Goal: Transaction & Acquisition: Purchase product/service

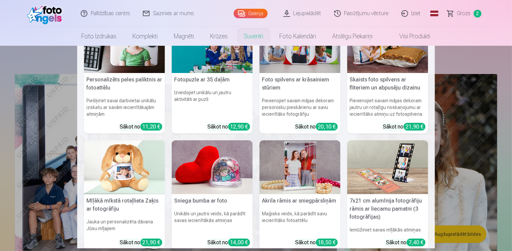
scroll to position [67, 0]
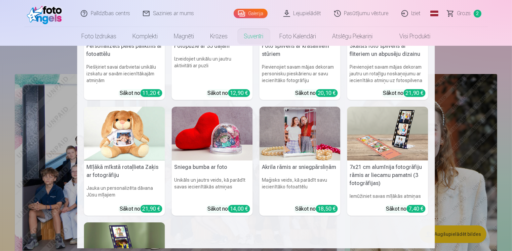
click at [285, 135] on img at bounding box center [300, 134] width 81 height 54
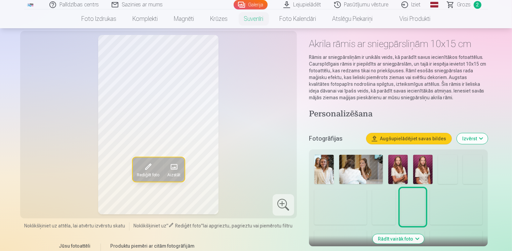
scroll to position [135, 0]
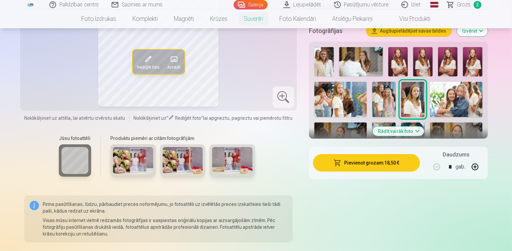
click at [125, 161] on img at bounding box center [133, 160] width 40 height 27
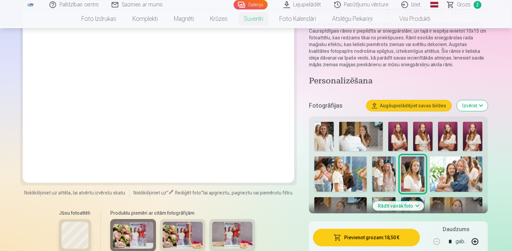
scroll to position [101, 0]
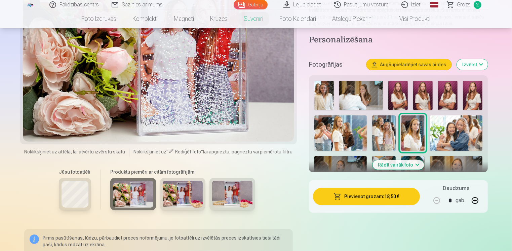
click at [469, 5] on span "Grozs" at bounding box center [464, 5] width 14 height 8
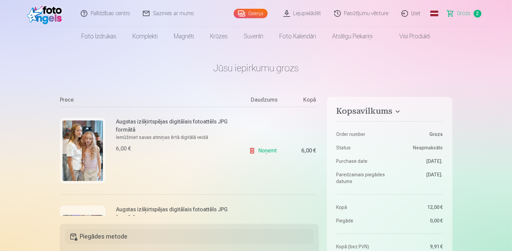
scroll to position [67, 0]
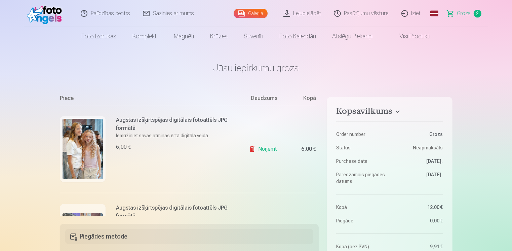
click at [263, 149] on link "Noņemt" at bounding box center [264, 148] width 31 height 13
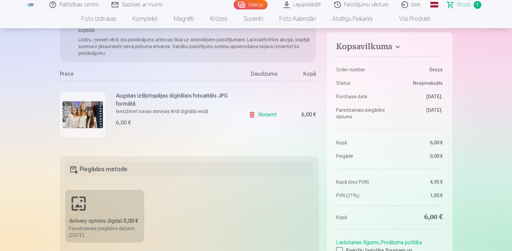
click at [263, 112] on link "Noņemt" at bounding box center [264, 114] width 31 height 13
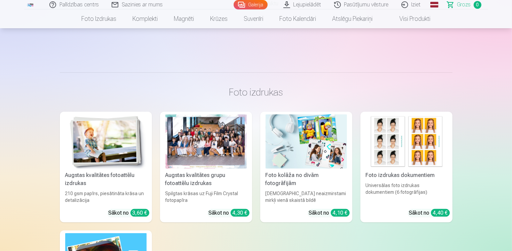
scroll to position [135, 0]
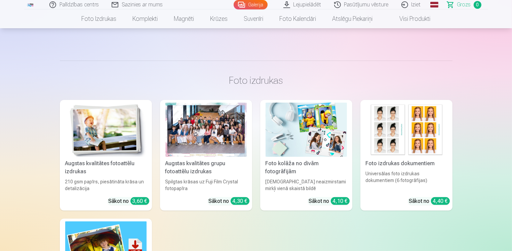
click at [197, 151] on div at bounding box center [205, 130] width 81 height 54
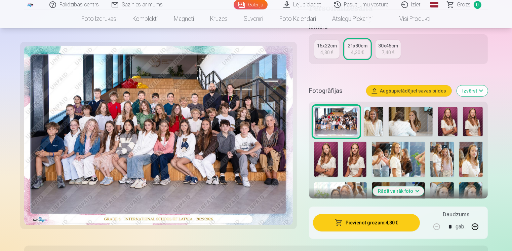
scroll to position [168, 0]
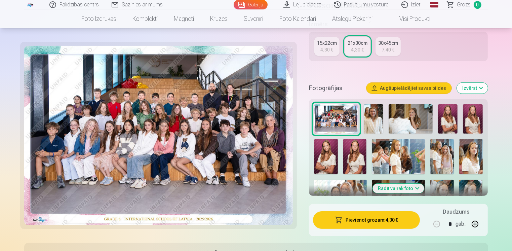
click at [371, 222] on button "Pievienot grozam : 4,30 €" at bounding box center [366, 219] width 107 height 17
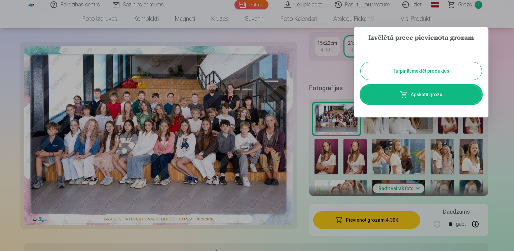
click at [498, 190] on div at bounding box center [257, 125] width 514 height 251
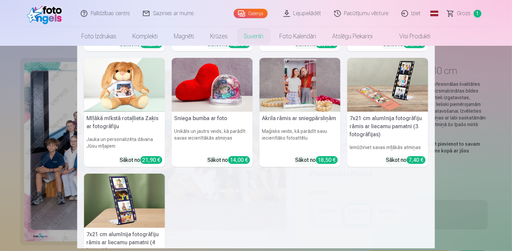
scroll to position [85, 0]
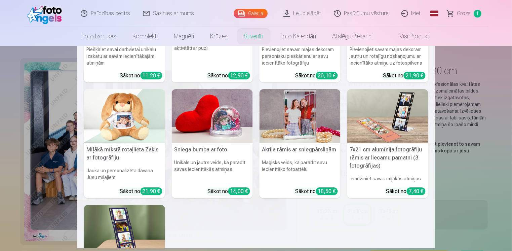
click at [299, 116] on img at bounding box center [300, 116] width 81 height 54
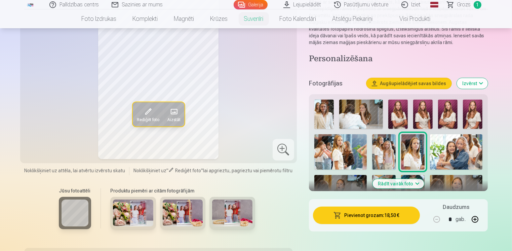
scroll to position [101, 0]
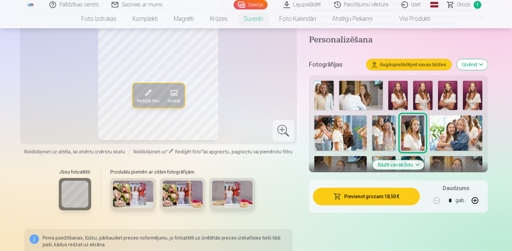
click at [346, 132] on img at bounding box center [340, 132] width 53 height 35
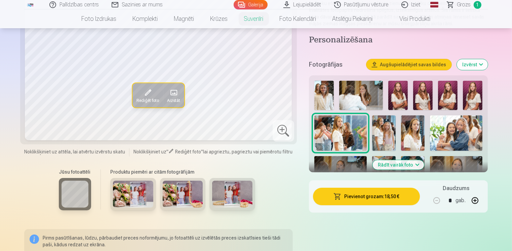
click at [135, 195] on img at bounding box center [133, 194] width 40 height 27
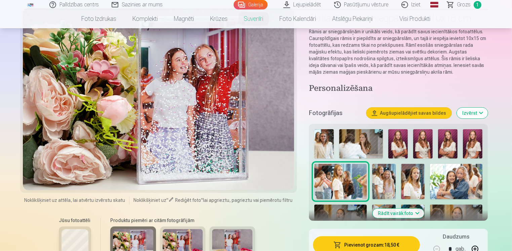
scroll to position [67, 0]
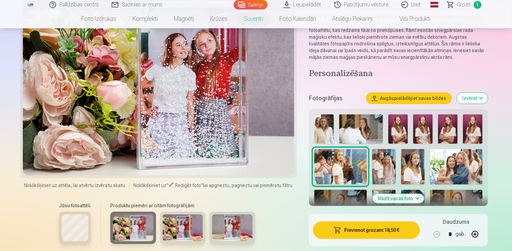
click at [184, 222] on img at bounding box center [183, 227] width 40 height 27
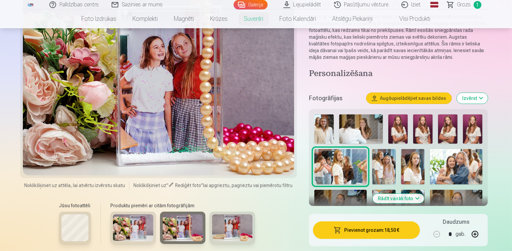
click at [236, 232] on img at bounding box center [232, 227] width 40 height 27
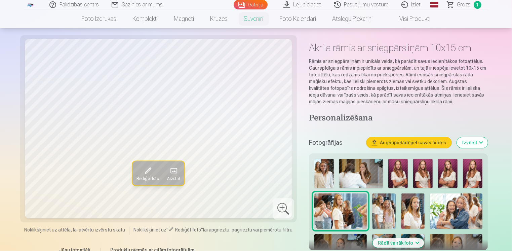
scroll to position [34, 0]
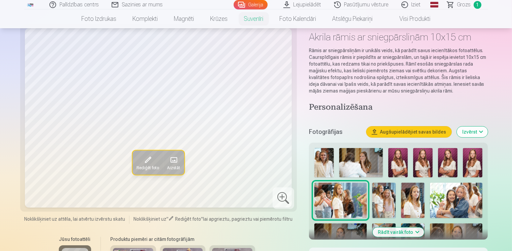
click at [319, 165] on img at bounding box center [324, 162] width 20 height 29
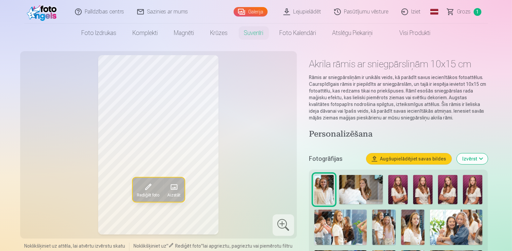
scroll to position [0, 0]
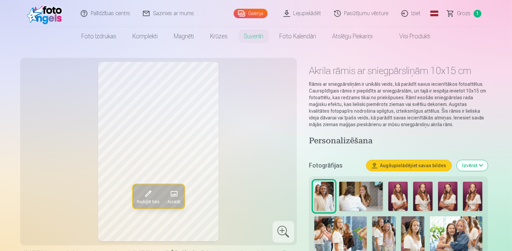
click at [360, 197] on img at bounding box center [361, 196] width 44 height 29
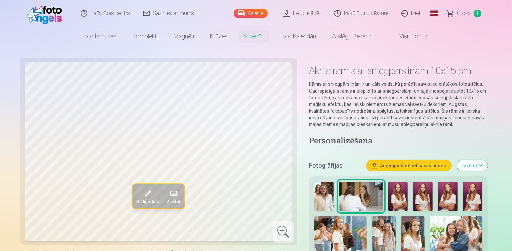
click at [400, 197] on img at bounding box center [398, 196] width 20 height 29
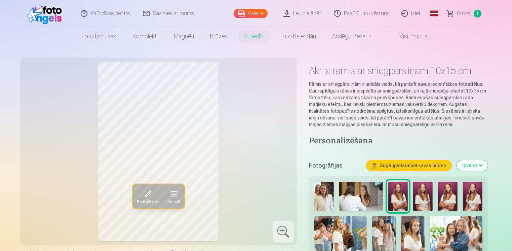
click at [418, 196] on img at bounding box center [423, 196] width 20 height 29
click at [441, 195] on img at bounding box center [448, 196] width 20 height 29
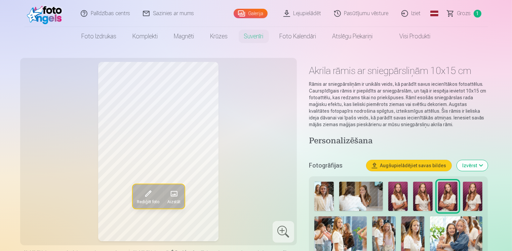
click at [474, 195] on img at bounding box center [473, 196] width 20 height 29
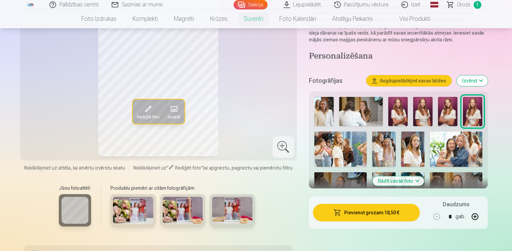
scroll to position [101, 0]
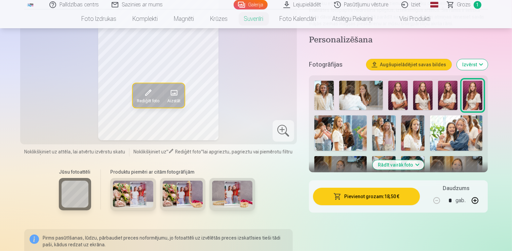
click at [346, 140] on img at bounding box center [340, 132] width 53 height 35
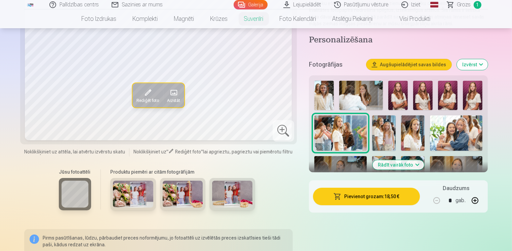
click at [384, 133] on img at bounding box center [384, 132] width 24 height 35
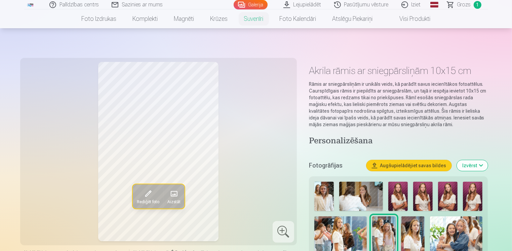
scroll to position [67, 0]
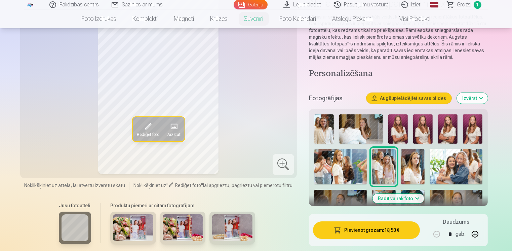
click at [410, 164] on img at bounding box center [413, 166] width 24 height 35
click at [463, 168] on img at bounding box center [456, 166] width 53 height 35
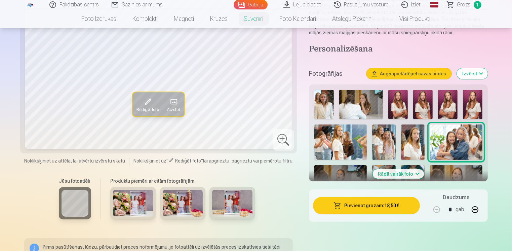
scroll to position [101, 0]
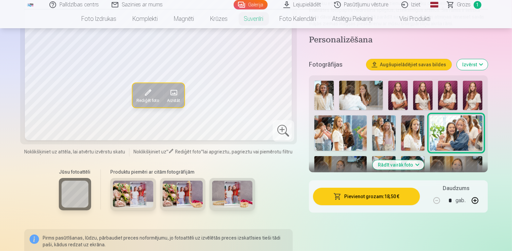
click at [386, 167] on button "Rādīt vairāk foto" at bounding box center [398, 164] width 51 height 9
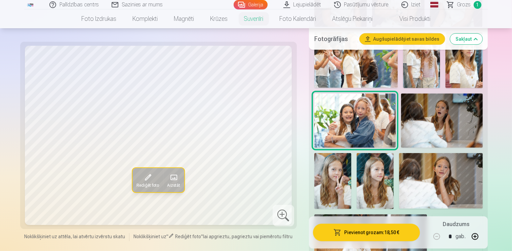
scroll to position [303, 0]
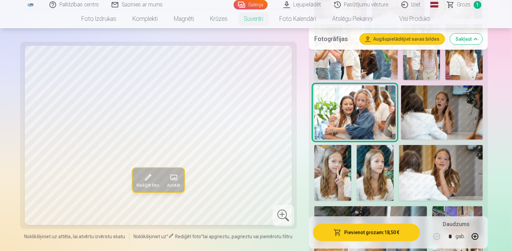
click at [440, 116] on img at bounding box center [441, 112] width 81 height 54
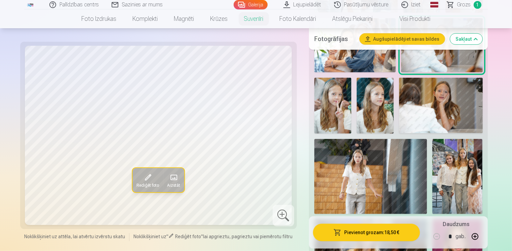
scroll to position [336, 0]
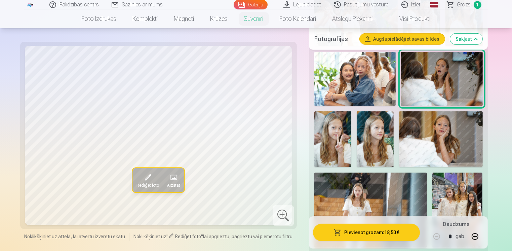
click at [336, 150] on img at bounding box center [332, 139] width 37 height 56
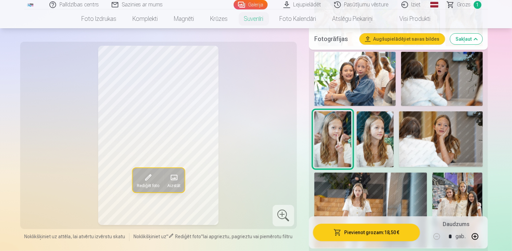
click at [383, 142] on img at bounding box center [375, 139] width 37 height 56
click at [449, 139] on img at bounding box center [440, 138] width 83 height 55
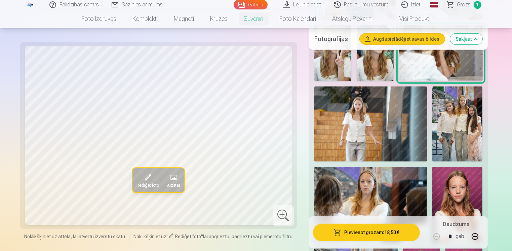
scroll to position [437, 0]
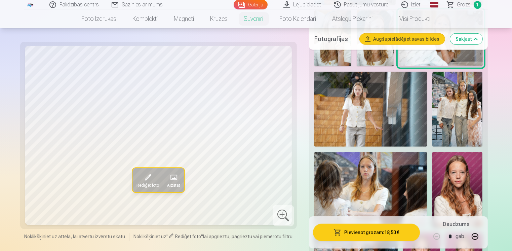
click at [373, 111] on img at bounding box center [370, 109] width 113 height 75
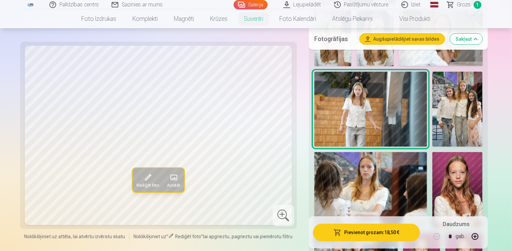
click at [467, 103] on img at bounding box center [458, 109] width 50 height 75
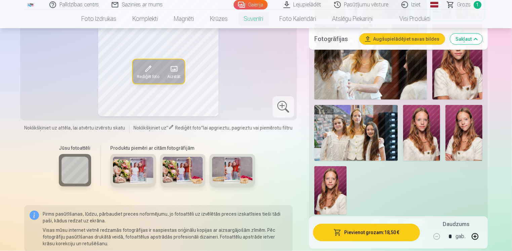
scroll to position [572, 0]
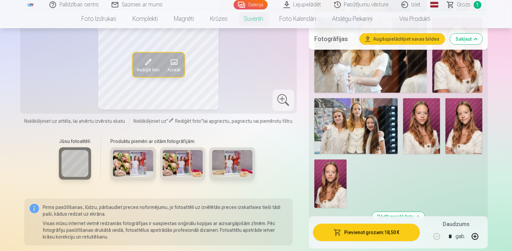
click at [376, 70] on img at bounding box center [370, 54] width 113 height 75
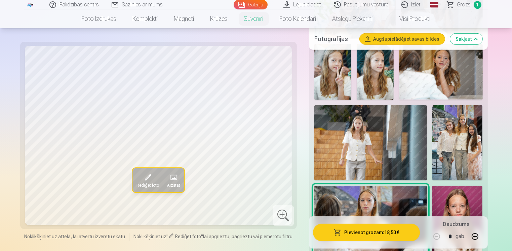
scroll to position [370, 0]
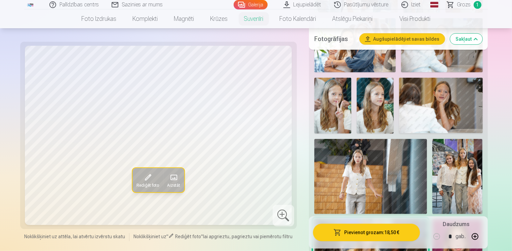
click at [453, 183] on img at bounding box center [458, 176] width 50 height 75
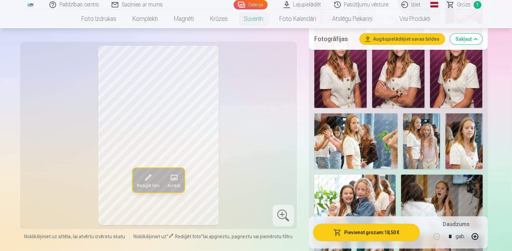
scroll to position [202, 0]
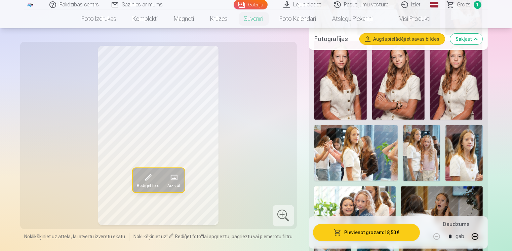
click at [363, 169] on img at bounding box center [355, 152] width 83 height 55
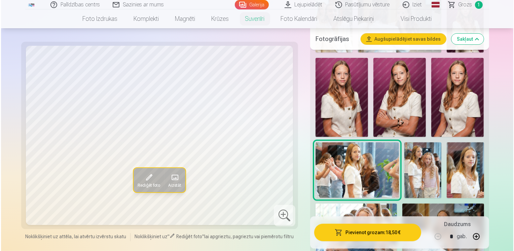
scroll to position [168, 0]
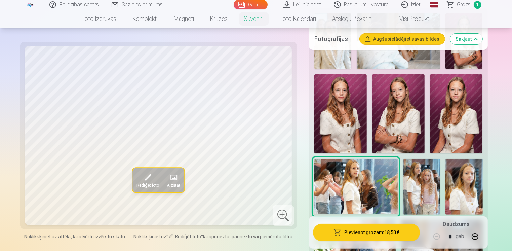
click at [380, 233] on button "Pievienot grozam : 18,50 €" at bounding box center [366, 231] width 107 height 17
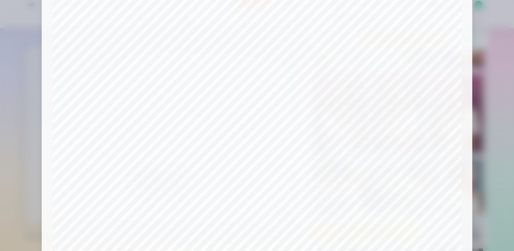
scroll to position [34, 0]
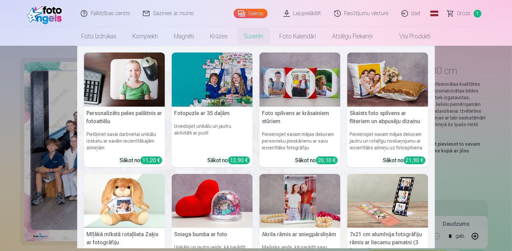
click at [291, 209] on img at bounding box center [300, 201] width 81 height 54
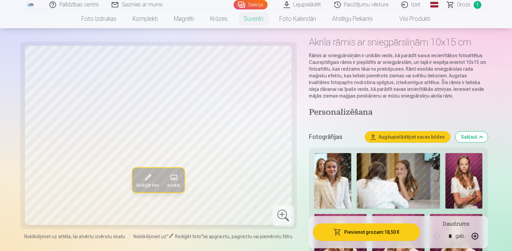
scroll to position [101, 0]
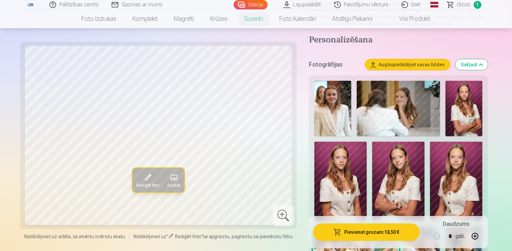
click at [466, 117] on img at bounding box center [464, 108] width 37 height 55
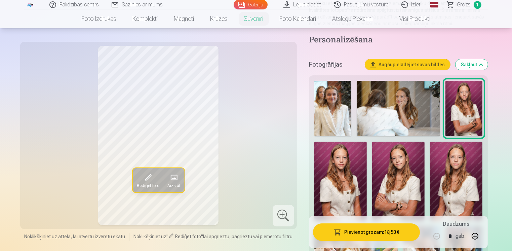
click at [351, 185] on img at bounding box center [340, 181] width 52 height 79
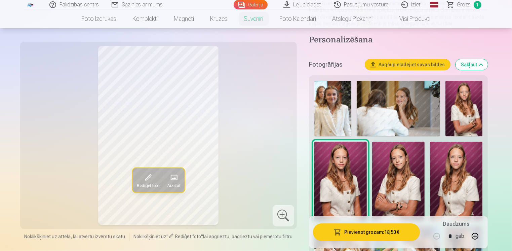
click at [396, 185] on img at bounding box center [398, 181] width 52 height 79
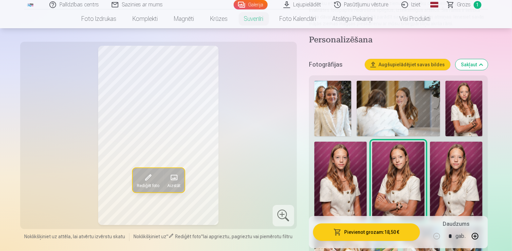
click at [448, 184] on img at bounding box center [456, 181] width 52 height 79
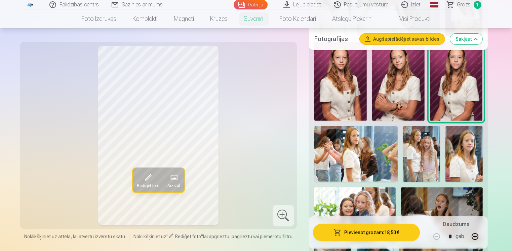
scroll to position [202, 0]
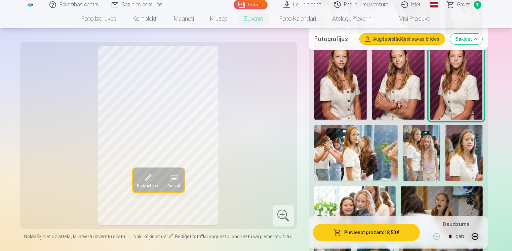
click at [462, 152] on img at bounding box center [464, 153] width 37 height 56
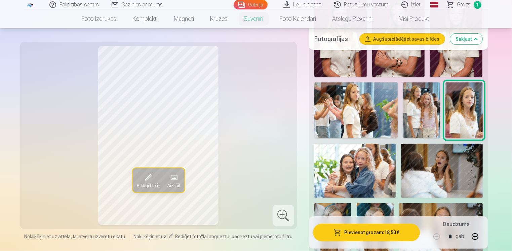
scroll to position [303, 0]
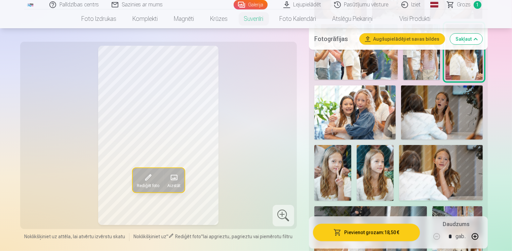
click at [333, 180] on img at bounding box center [332, 173] width 37 height 56
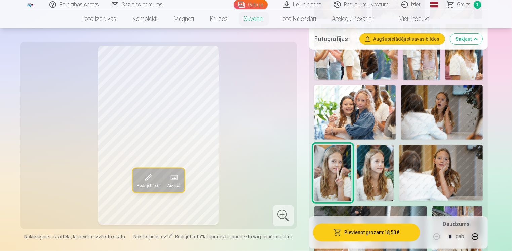
click at [370, 177] on img at bounding box center [375, 173] width 37 height 56
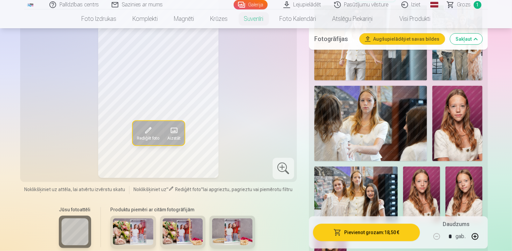
scroll to position [471, 0]
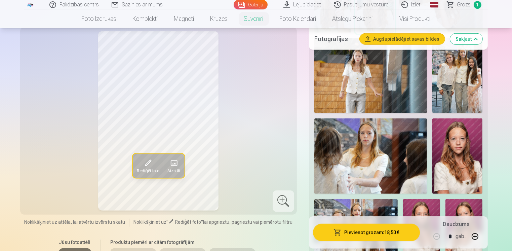
click at [467, 161] on img at bounding box center [458, 155] width 50 height 75
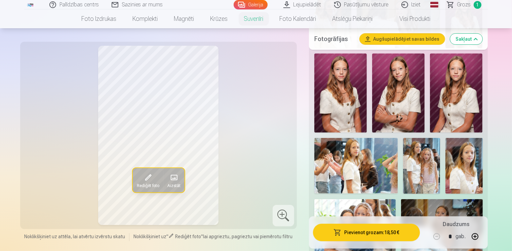
scroll to position [168, 0]
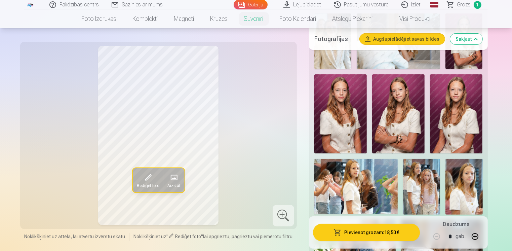
click at [419, 129] on img at bounding box center [398, 113] width 52 height 79
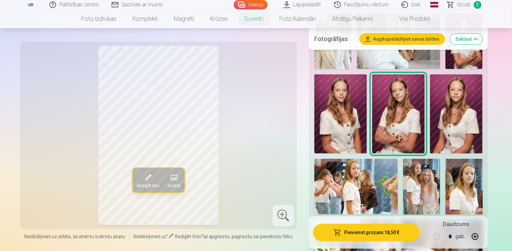
click at [340, 122] on img at bounding box center [340, 113] width 52 height 79
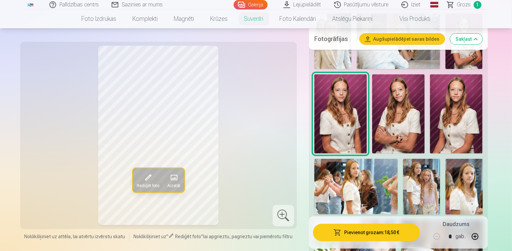
click at [474, 119] on img at bounding box center [456, 113] width 52 height 79
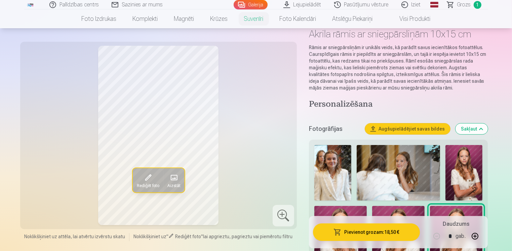
scroll to position [34, 0]
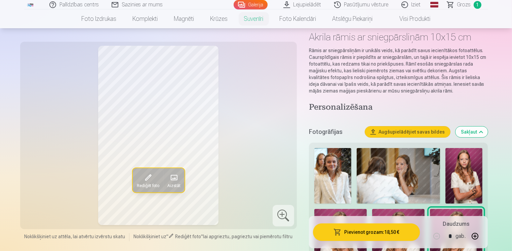
click at [478, 180] on img at bounding box center [464, 175] width 37 height 55
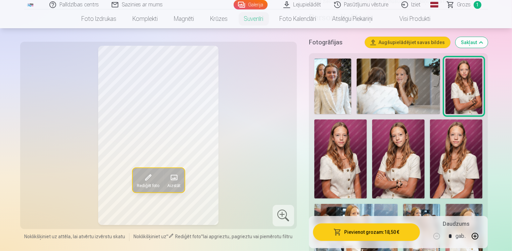
scroll to position [135, 0]
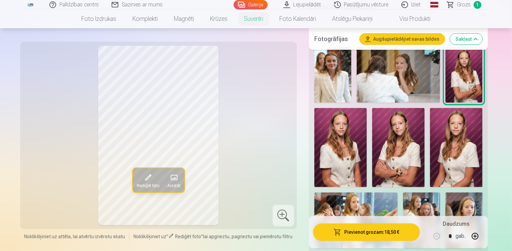
click at [394, 163] on img at bounding box center [398, 147] width 52 height 79
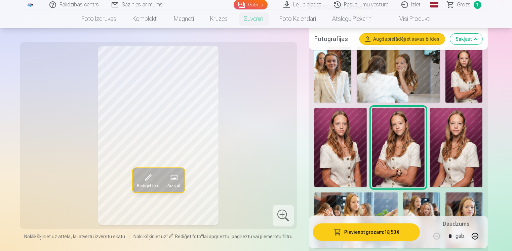
click at [459, 154] on img at bounding box center [456, 147] width 52 height 79
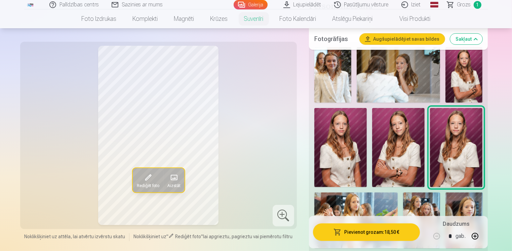
scroll to position [235, 0]
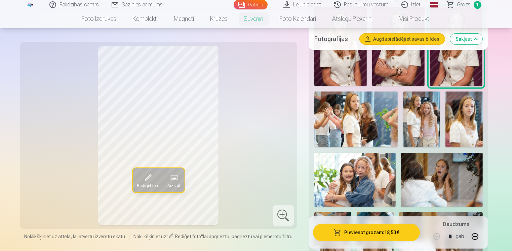
click at [468, 130] on img at bounding box center [464, 119] width 37 height 56
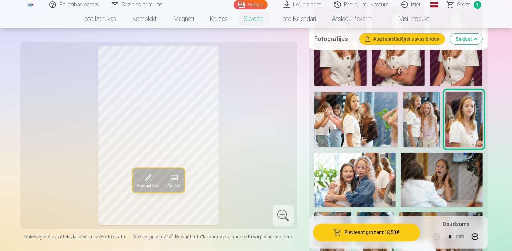
click at [349, 132] on img at bounding box center [355, 118] width 83 height 55
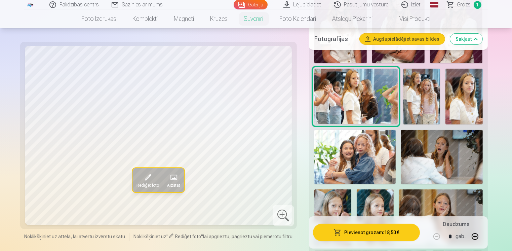
scroll to position [303, 0]
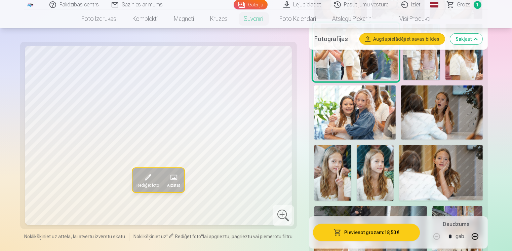
click at [423, 96] on img at bounding box center [441, 112] width 81 height 54
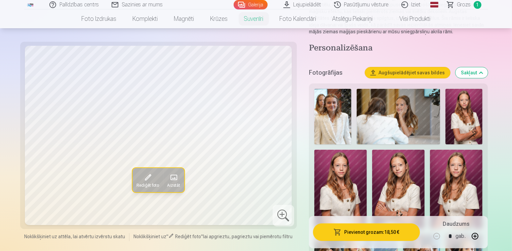
scroll to position [101, 0]
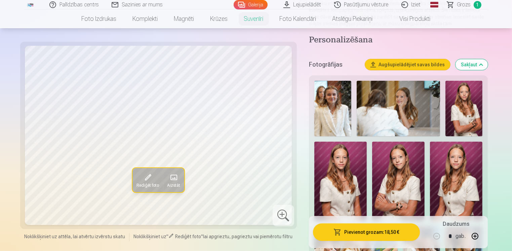
click at [468, 116] on img at bounding box center [464, 108] width 37 height 55
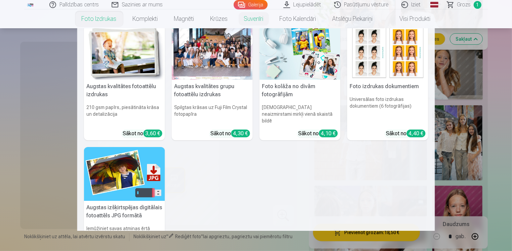
scroll to position [0, 0]
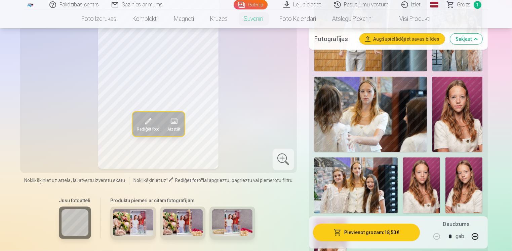
scroll to position [538, 0]
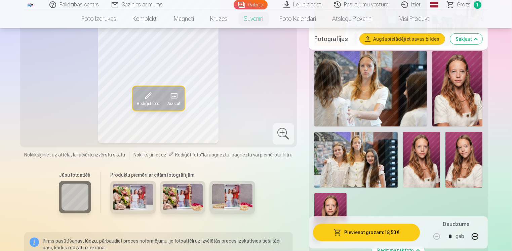
click at [379, 100] on img at bounding box center [370, 88] width 113 height 75
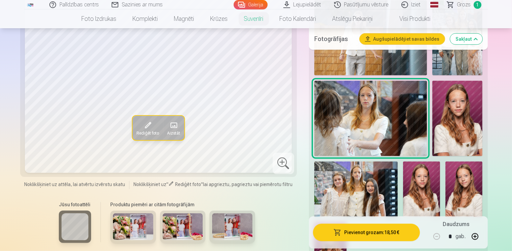
scroll to position [437, 0]
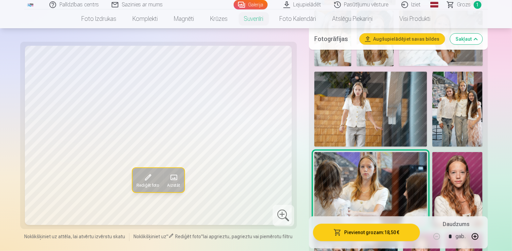
click at [460, 194] on img at bounding box center [458, 189] width 50 height 75
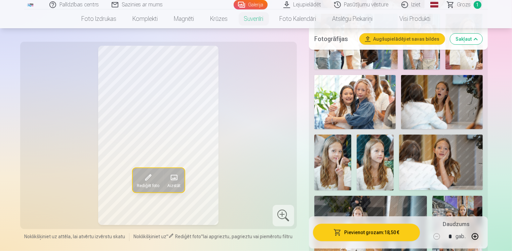
scroll to position [303, 0]
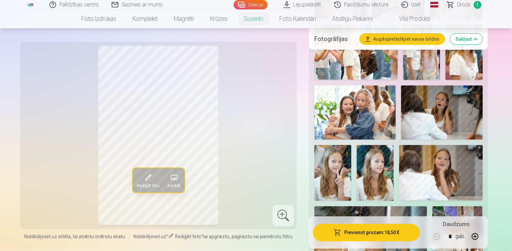
click at [365, 172] on img at bounding box center [375, 173] width 37 height 56
click at [342, 176] on img at bounding box center [332, 173] width 37 height 56
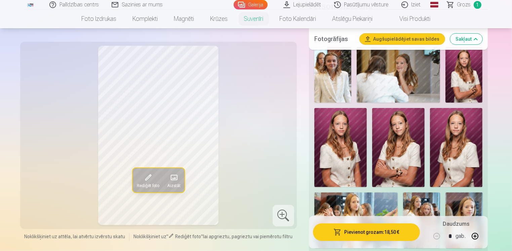
click at [396, 165] on img at bounding box center [398, 147] width 52 height 79
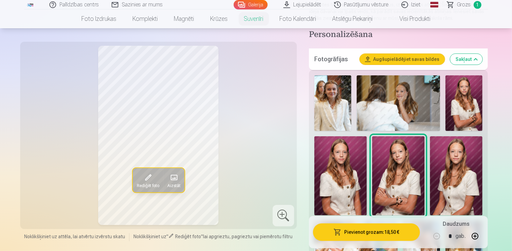
scroll to position [67, 0]
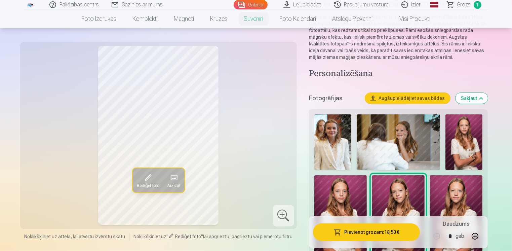
click at [467, 159] on img at bounding box center [464, 141] width 37 height 55
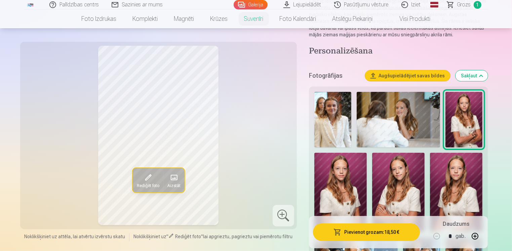
scroll to position [101, 0]
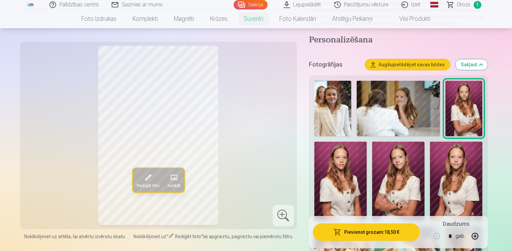
click at [396, 191] on img at bounding box center [398, 181] width 52 height 79
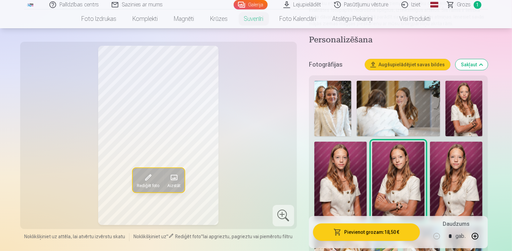
click at [474, 119] on img at bounding box center [464, 108] width 37 height 55
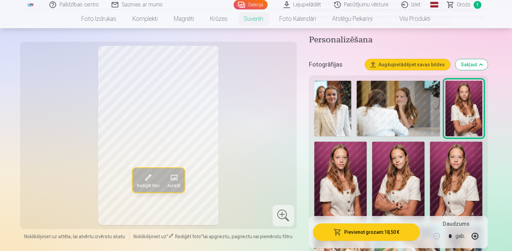
click at [402, 185] on img at bounding box center [398, 181] width 52 height 79
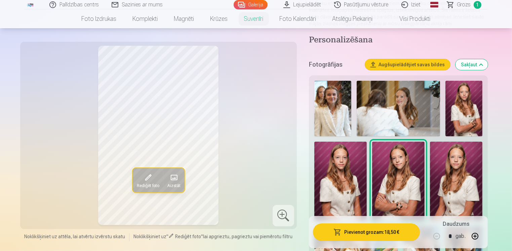
click at [332, 115] on img at bounding box center [332, 108] width 37 height 55
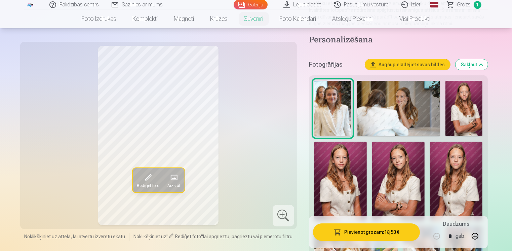
click at [398, 184] on img at bounding box center [398, 181] width 52 height 79
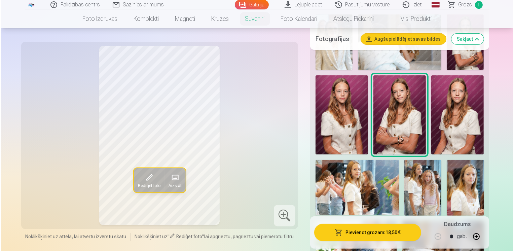
scroll to position [168, 0]
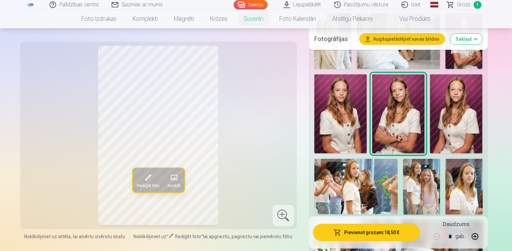
click at [357, 237] on button "Pievienot grozam : 18,50 €" at bounding box center [366, 231] width 107 height 17
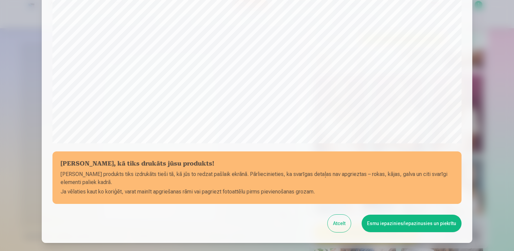
scroll to position [202, 0]
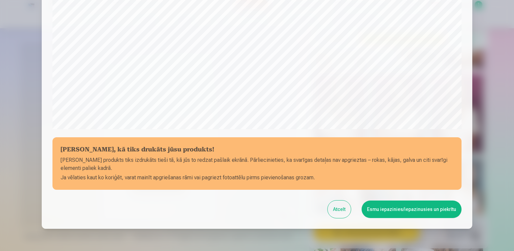
click at [416, 213] on button "Esmu iepazinies/iepazinusies un piekrītu" at bounding box center [412, 208] width 100 height 17
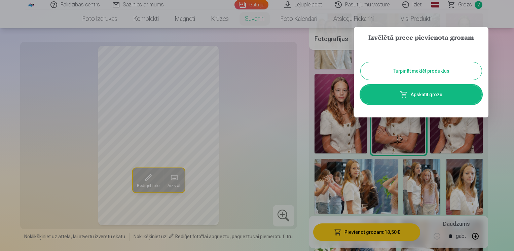
click at [423, 96] on link "Apskatīt grozu" at bounding box center [421, 94] width 121 height 19
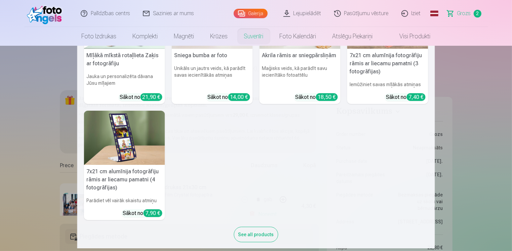
scroll to position [186, 0]
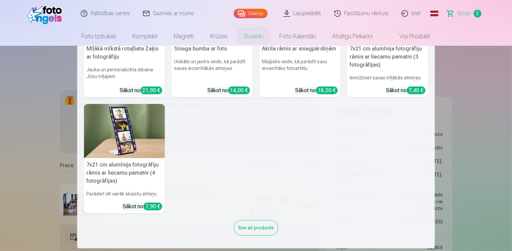
click at [112, 141] on img at bounding box center [124, 131] width 81 height 54
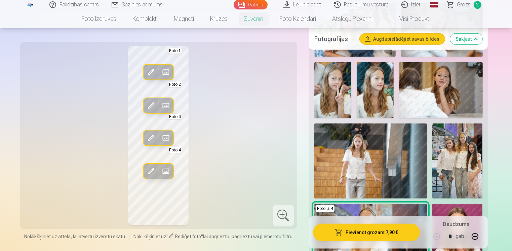
scroll to position [471, 0]
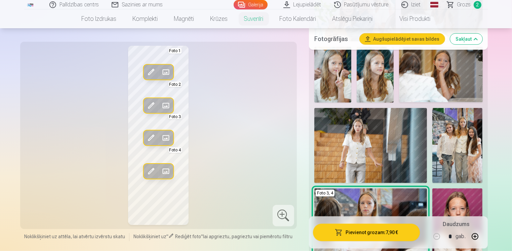
click at [346, 142] on img at bounding box center [370, 145] width 113 height 75
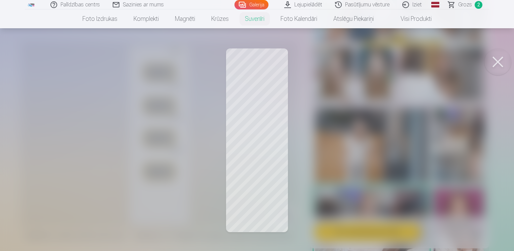
click at [499, 61] on button at bounding box center [497, 61] width 27 height 27
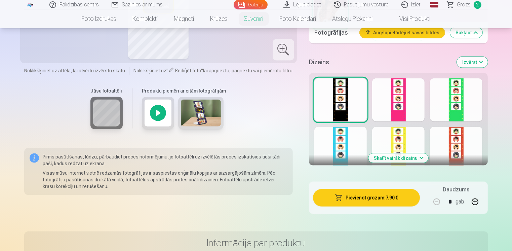
scroll to position [787, 0]
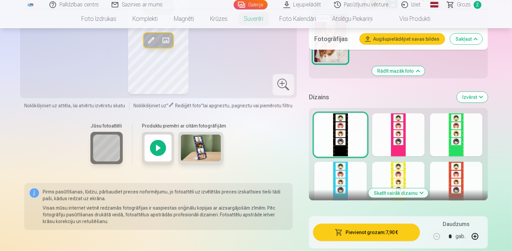
click at [195, 150] on img at bounding box center [201, 148] width 40 height 27
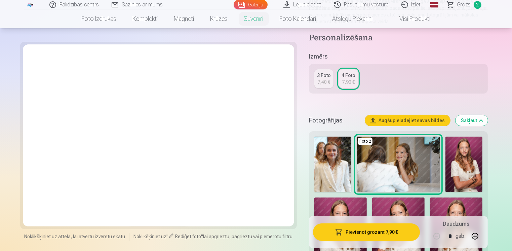
scroll to position [135, 0]
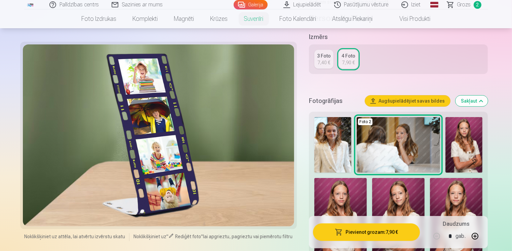
click at [413, 142] on img at bounding box center [398, 144] width 83 height 55
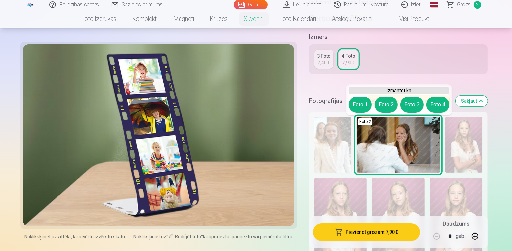
click at [356, 103] on button "Foto 1" at bounding box center [360, 105] width 23 height 16
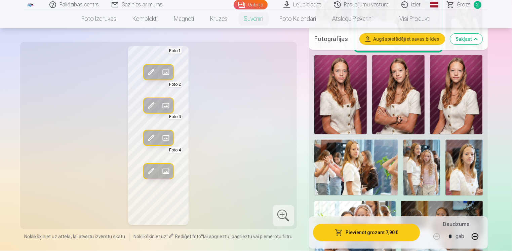
scroll to position [269, 0]
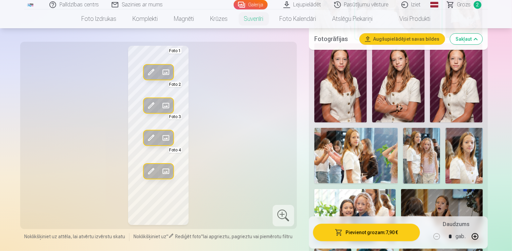
click at [370, 153] on img at bounding box center [355, 155] width 83 height 55
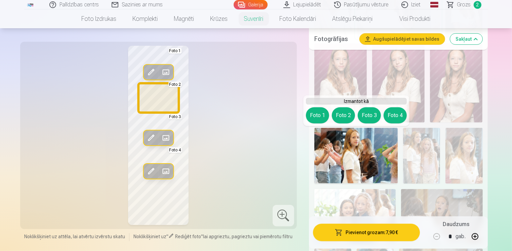
click at [342, 116] on button "Foto 2" at bounding box center [343, 115] width 23 height 16
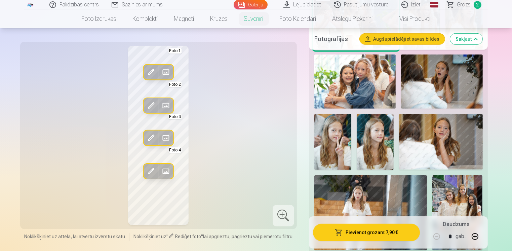
scroll to position [437, 0]
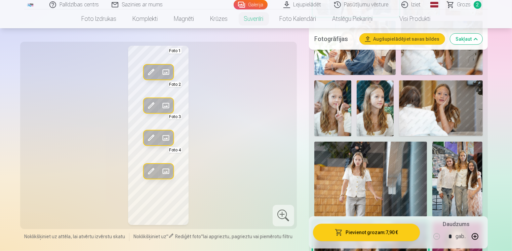
click at [365, 171] on img at bounding box center [370, 179] width 113 height 75
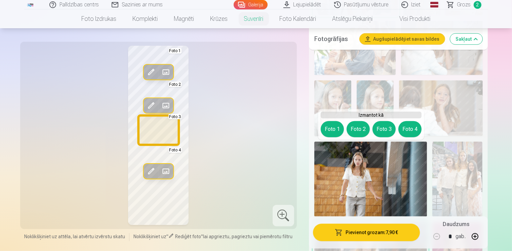
click at [386, 129] on button "Foto 3" at bounding box center [384, 129] width 23 height 16
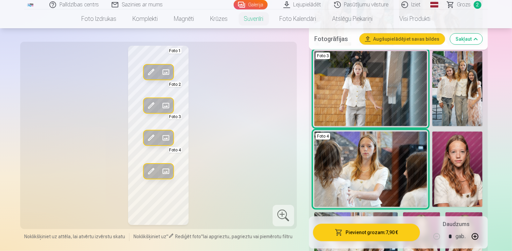
scroll to position [572, 0]
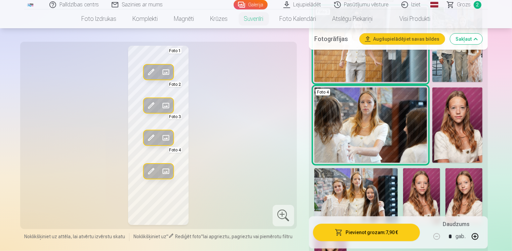
click at [385, 142] on img at bounding box center [370, 124] width 113 height 75
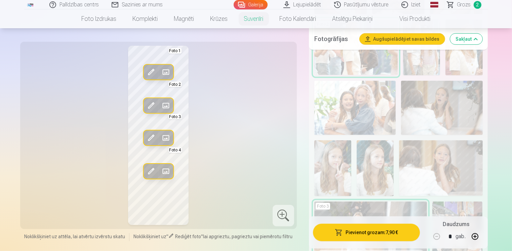
scroll to position [370, 0]
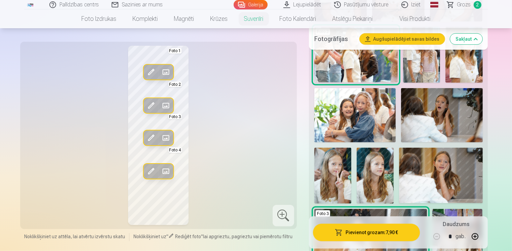
click at [452, 168] on img at bounding box center [440, 175] width 83 height 55
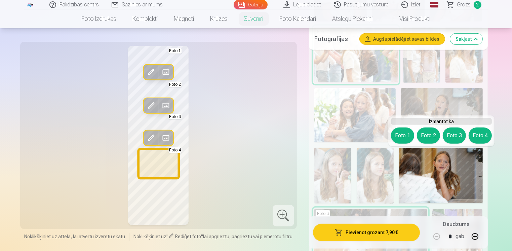
click at [476, 135] on button "Foto 4" at bounding box center [480, 135] width 23 height 16
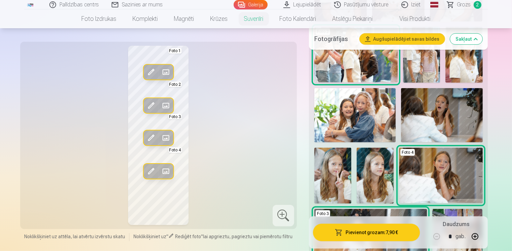
click at [285, 216] on div at bounding box center [284, 216] width 22 height 22
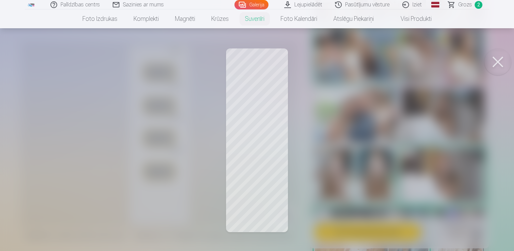
click at [255, 138] on div at bounding box center [257, 125] width 514 height 251
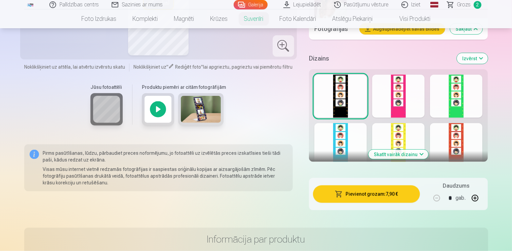
scroll to position [841, 0]
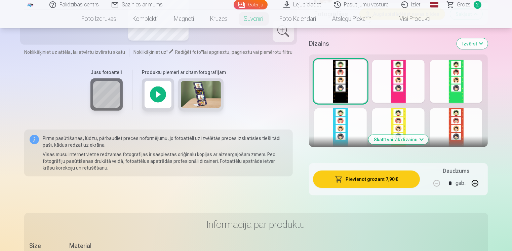
click at [388, 140] on button "Skatīt vairāk dizainu" at bounding box center [399, 139] width 60 height 9
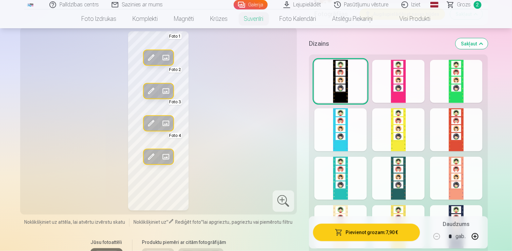
click at [406, 94] on div at bounding box center [398, 81] width 52 height 43
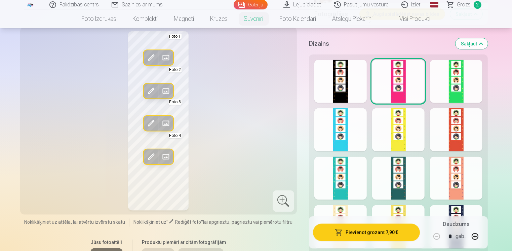
click at [408, 146] on div at bounding box center [398, 129] width 52 height 43
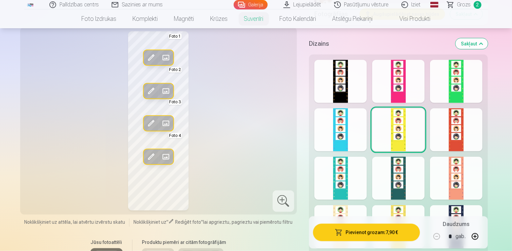
click at [460, 196] on div at bounding box center [456, 178] width 52 height 43
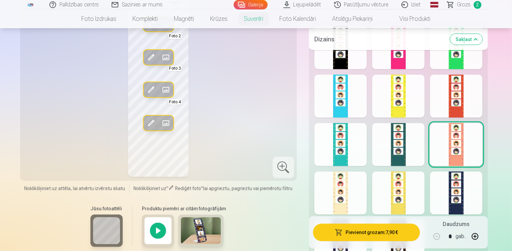
scroll to position [908, 0]
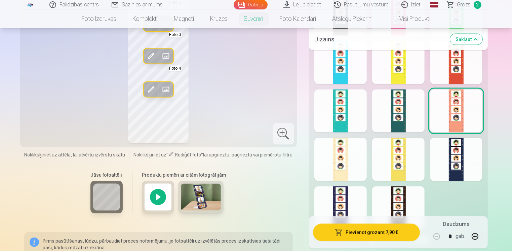
click at [346, 169] on div at bounding box center [340, 159] width 52 height 43
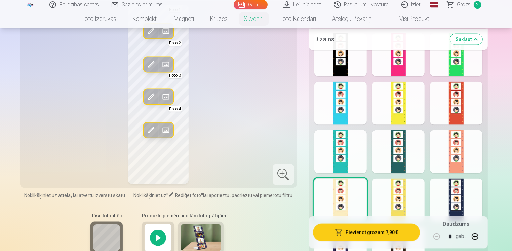
scroll to position [841, 0]
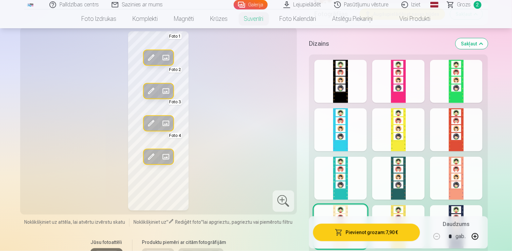
click at [344, 97] on div at bounding box center [340, 81] width 52 height 43
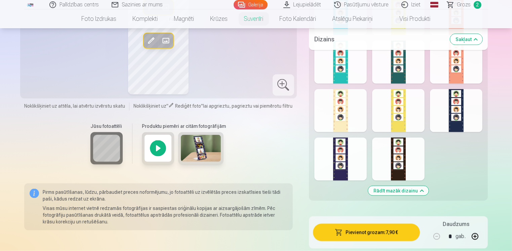
scroll to position [975, 0]
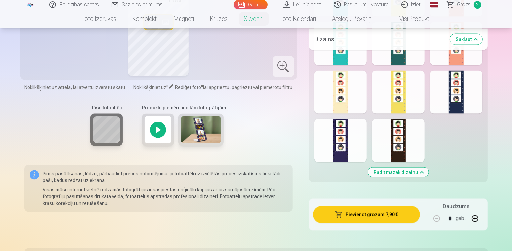
click at [455, 104] on div at bounding box center [456, 92] width 52 height 43
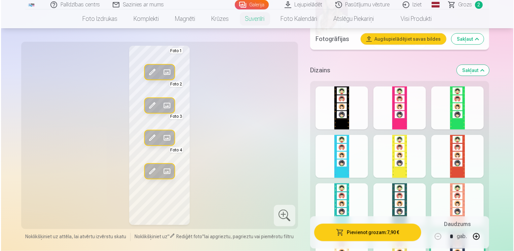
scroll to position [774, 0]
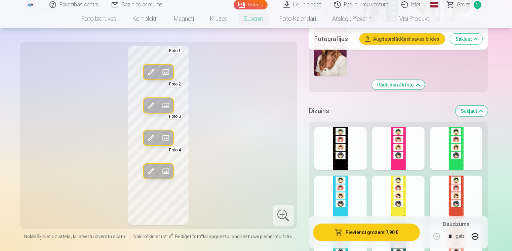
click at [364, 233] on button "Pievienot grozam : 7,90 €" at bounding box center [366, 231] width 107 height 17
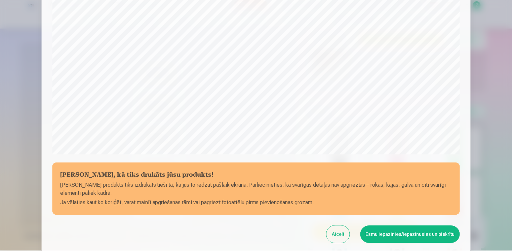
scroll to position [233, 0]
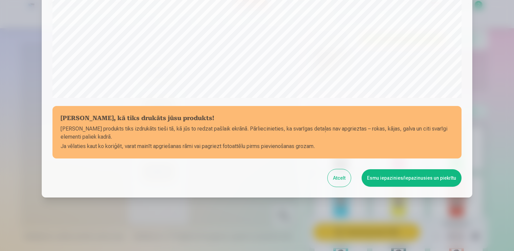
click at [412, 179] on button "Esmu iepazinies/iepazinusies un piekrītu" at bounding box center [412, 177] width 100 height 17
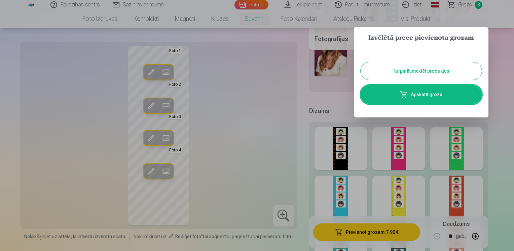
click at [426, 94] on link "Apskatīt grozu" at bounding box center [421, 94] width 121 height 19
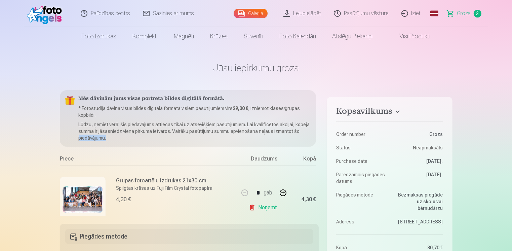
scroll to position [0, 16]
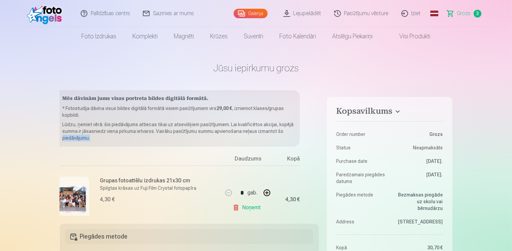
drag, startPoint x: 319, startPoint y: 128, endPoint x: 318, endPoint y: 143, distance: 14.8
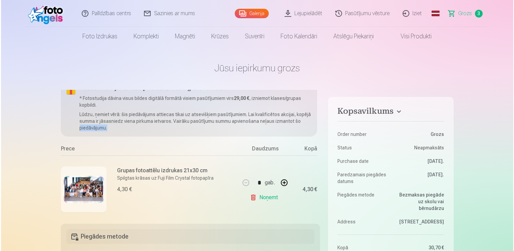
scroll to position [22, 0]
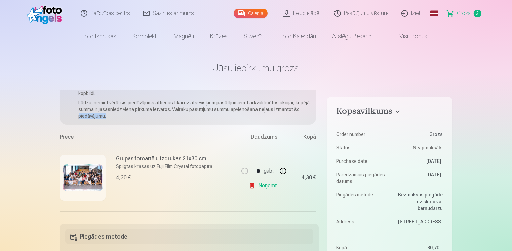
click at [81, 174] on img at bounding box center [83, 177] width 40 height 27
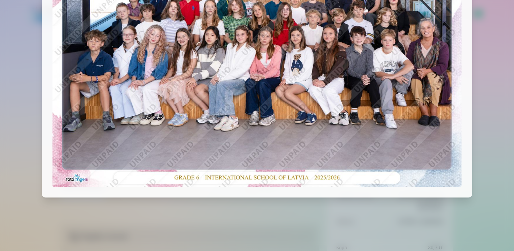
scroll to position [0, 0]
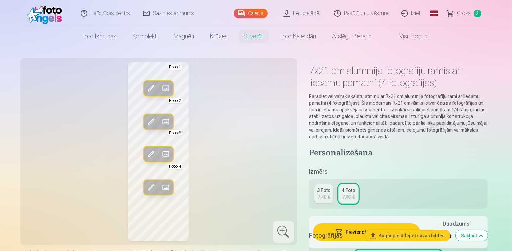
click at [478, 11] on span "3" at bounding box center [478, 14] width 8 height 8
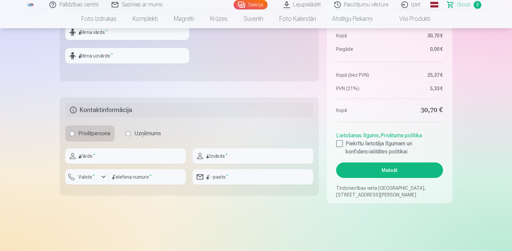
scroll to position [168, 0]
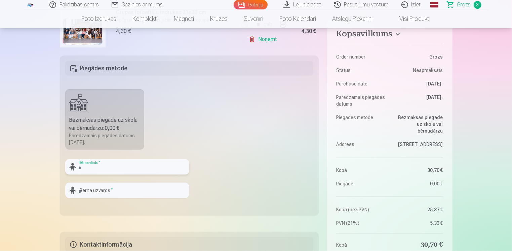
click at [80, 165] on input "text" at bounding box center [127, 166] width 124 height 15
type input "****"
type input "*******"
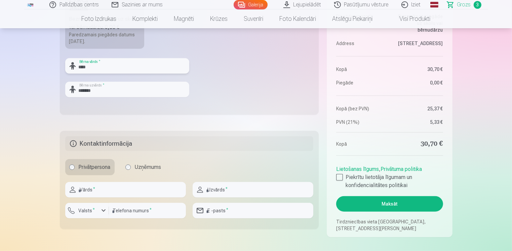
type input "****"
click at [80, 191] on input "text" at bounding box center [125, 189] width 121 height 15
type input "*******"
type input "********"
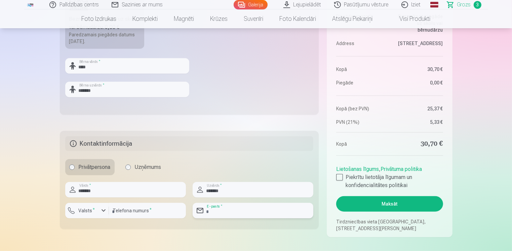
type input "**********"
click at [242, 159] on div "Privātpersona Uzņēmums" at bounding box center [189, 167] width 249 height 16
click at [340, 179] on div at bounding box center [339, 177] width 7 height 7
click at [391, 205] on button "Maksāt" at bounding box center [389, 203] width 107 height 15
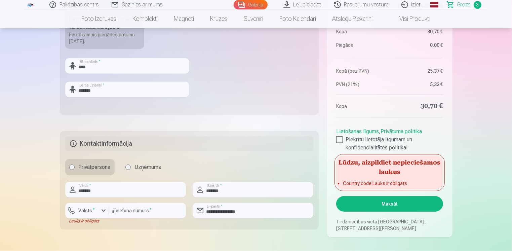
click at [278, 242] on main "Jūsu iepirkumu grozs Kopsavilkums Order number Grozs Status Neapmaksāts Purchas…" at bounding box center [256, 23] width 393 height 493
click at [105, 211] on div "button" at bounding box center [104, 211] width 8 height 8
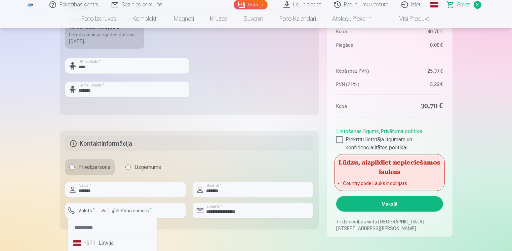
click at [88, 246] on div "+371" at bounding box center [90, 243] width 13 height 8
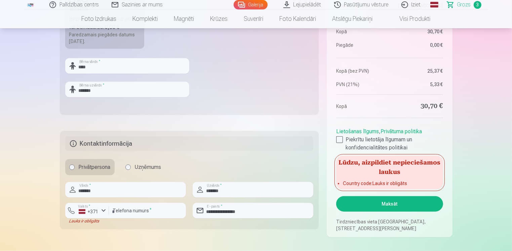
click at [397, 202] on button "Maksāt" at bounding box center [389, 203] width 107 height 15
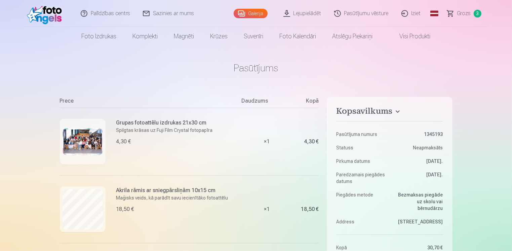
click at [300, 14] on link "Lejupielādēt" at bounding box center [302, 13] width 51 height 27
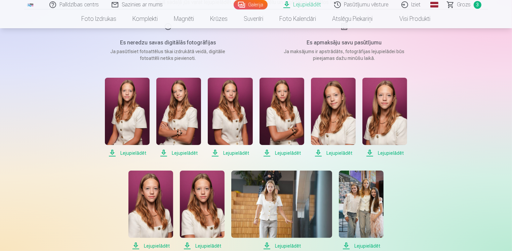
scroll to position [101, 0]
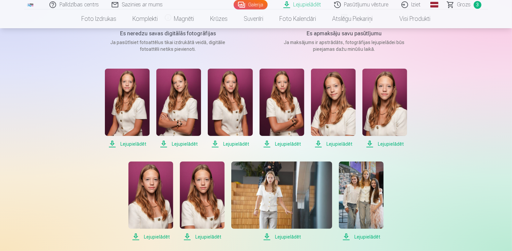
click at [124, 144] on span "Lejupielādēt" at bounding box center [127, 144] width 45 height 8
click at [165, 143] on span "Lejupielādēt" at bounding box center [178, 144] width 45 height 8
click at [177, 143] on span "Lejupielādēt" at bounding box center [178, 144] width 45 height 8
click at [234, 144] on span "Lejupielādēt" at bounding box center [230, 144] width 45 height 8
click at [289, 143] on span "Lejupielādēt" at bounding box center [282, 144] width 45 height 8
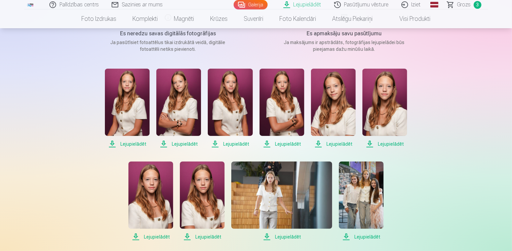
click at [324, 142] on span "Lejupielādēt" at bounding box center [333, 144] width 45 height 8
click at [388, 143] on span "Lejupielādēt" at bounding box center [385, 144] width 45 height 8
click at [149, 233] on span "Lejupielādēt" at bounding box center [150, 237] width 45 height 8
click at [201, 236] on span "Lejupielādēt" at bounding box center [202, 237] width 45 height 8
click at [288, 236] on span "Lejupielādēt" at bounding box center [281, 237] width 101 height 8
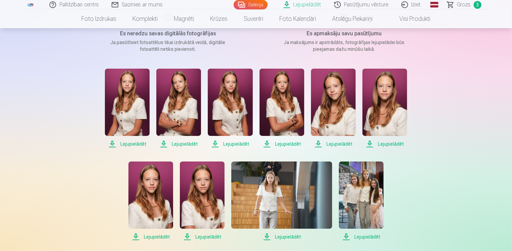
click at [365, 235] on span "Lejupielādēt" at bounding box center [361, 237] width 45 height 8
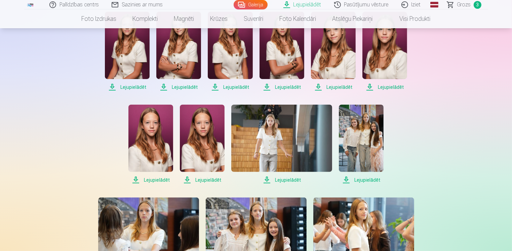
scroll to position [269, 0]
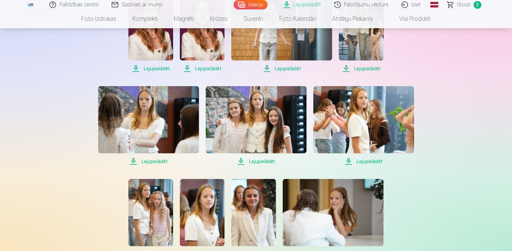
click at [148, 163] on span "Lejupielādēt" at bounding box center [148, 161] width 101 height 8
click at [259, 162] on span "Lejupielādēt" at bounding box center [256, 161] width 101 height 8
click at [360, 157] on span "Lejupielādēt" at bounding box center [363, 161] width 101 height 8
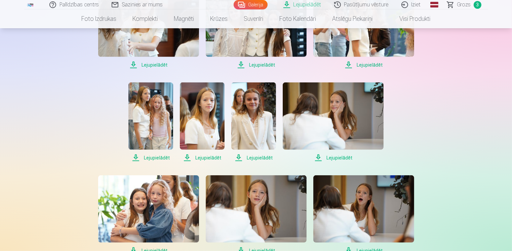
scroll to position [370, 0]
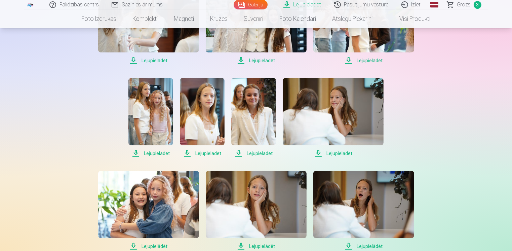
click at [144, 155] on span "Lejupielādēt" at bounding box center [150, 153] width 45 height 8
click at [203, 154] on span "Lejupielādēt" at bounding box center [202, 153] width 45 height 8
click at [331, 151] on span "Lejupielādēt" at bounding box center [333, 153] width 101 height 8
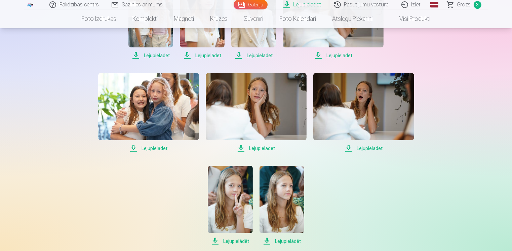
scroll to position [471, 0]
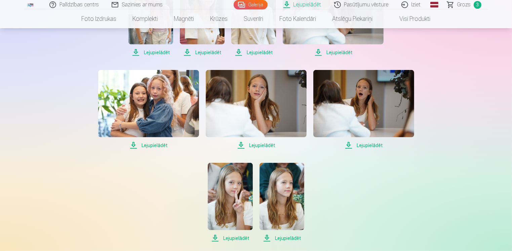
click at [257, 142] on span "Lejupielādēt" at bounding box center [256, 145] width 101 height 8
click at [347, 147] on span "Lejupielādēt" at bounding box center [363, 145] width 101 height 8
click at [227, 238] on span "Lejupielādēt" at bounding box center [230, 238] width 45 height 8
click at [286, 237] on span "Lejupielādēt" at bounding box center [282, 238] width 45 height 8
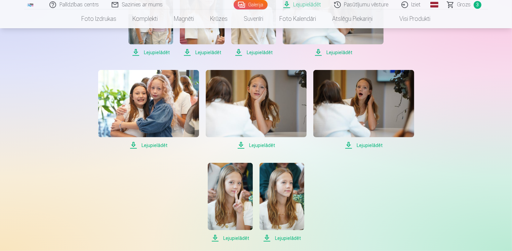
click at [268, 237] on span "Lejupielādēt" at bounding box center [282, 238] width 45 height 8
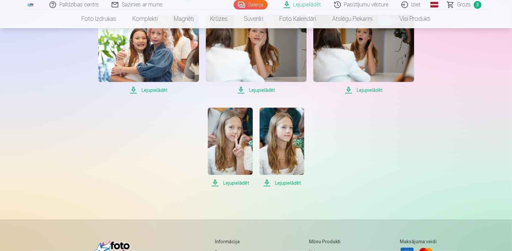
scroll to position [572, 0]
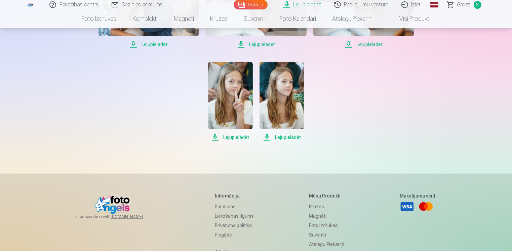
drag, startPoint x: 282, startPoint y: 99, endPoint x: 485, endPoint y: 112, distance: 203.6
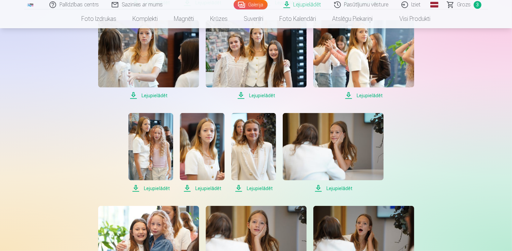
scroll to position [336, 0]
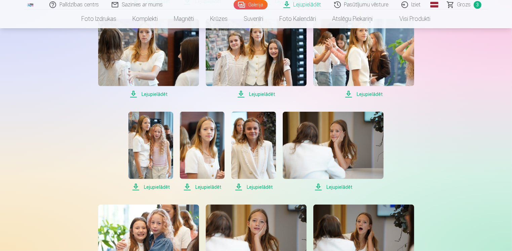
click at [328, 188] on span "Lejupielādēt" at bounding box center [333, 187] width 101 height 8
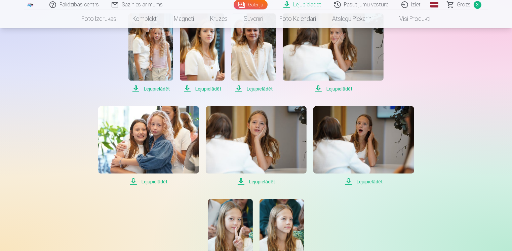
scroll to position [437, 0]
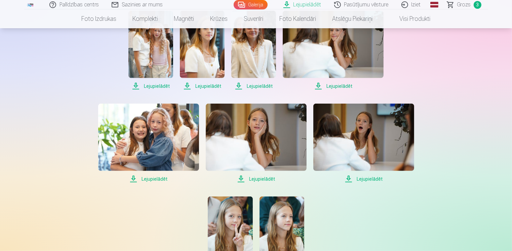
click at [133, 179] on span "Lejupielādēt" at bounding box center [148, 179] width 101 height 8
click at [251, 179] on span "Lejupielādēt" at bounding box center [256, 179] width 101 height 8
click at [499, 147] on div "Palīdzības centrs Sazinies ar mums Galerija Lejupielādēt Pasūtījumu vēsture Izi…" at bounding box center [256, 28] width 512 height 930
click at [350, 180] on span "Lejupielādēt" at bounding box center [363, 179] width 101 height 8
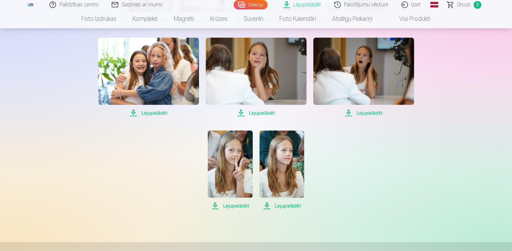
scroll to position [505, 0]
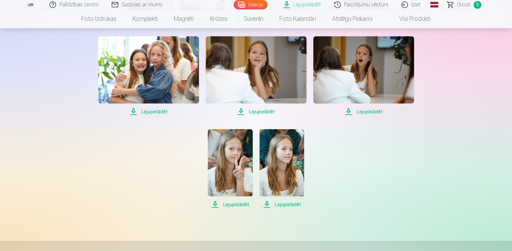
click at [213, 204] on span "Lejupielādēt" at bounding box center [230, 204] width 45 height 8
click at [269, 205] on span "Lejupielādēt" at bounding box center [282, 204] width 45 height 8
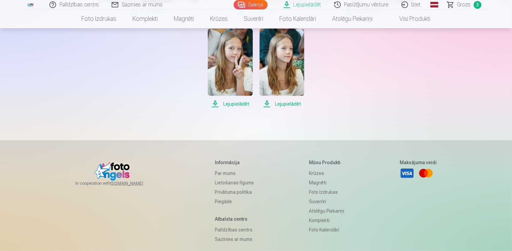
scroll to position [605, 0]
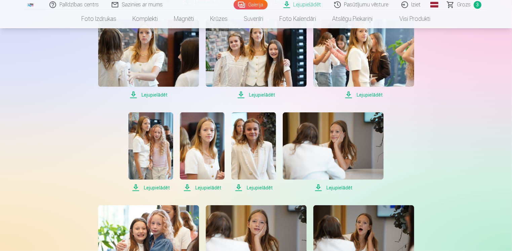
scroll to position [336, 0]
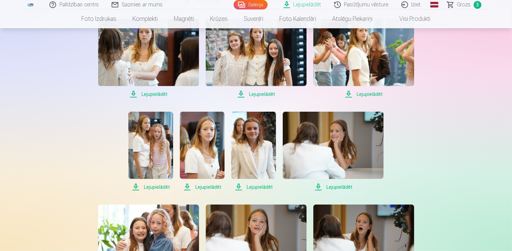
click at [205, 188] on span "Lejupielādēt" at bounding box center [202, 187] width 45 height 8
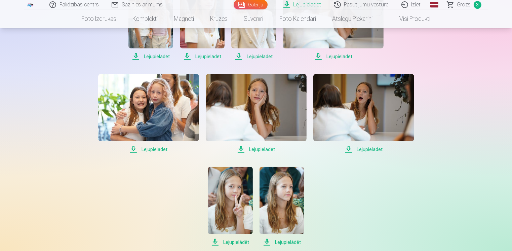
scroll to position [471, 0]
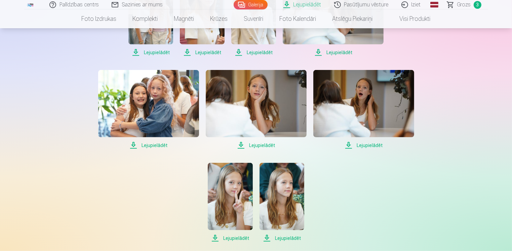
click at [229, 239] on span "Lejupielādēt" at bounding box center [230, 238] width 45 height 8
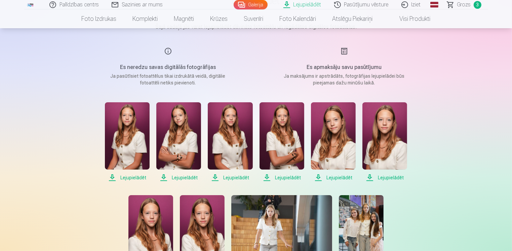
scroll to position [0, 0]
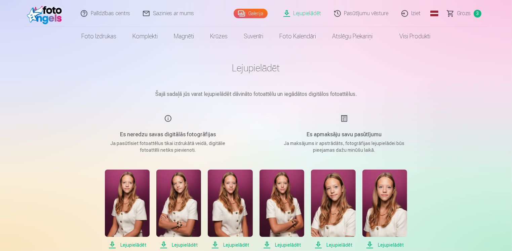
click at [472, 12] on link "Grozs 3" at bounding box center [464, 13] width 47 height 27
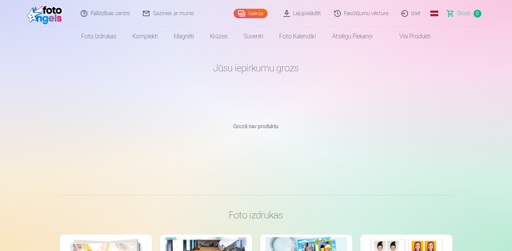
click at [405, 12] on link "Iziet" at bounding box center [412, 13] width 32 height 27
